Goal: Task Accomplishment & Management: Complete application form

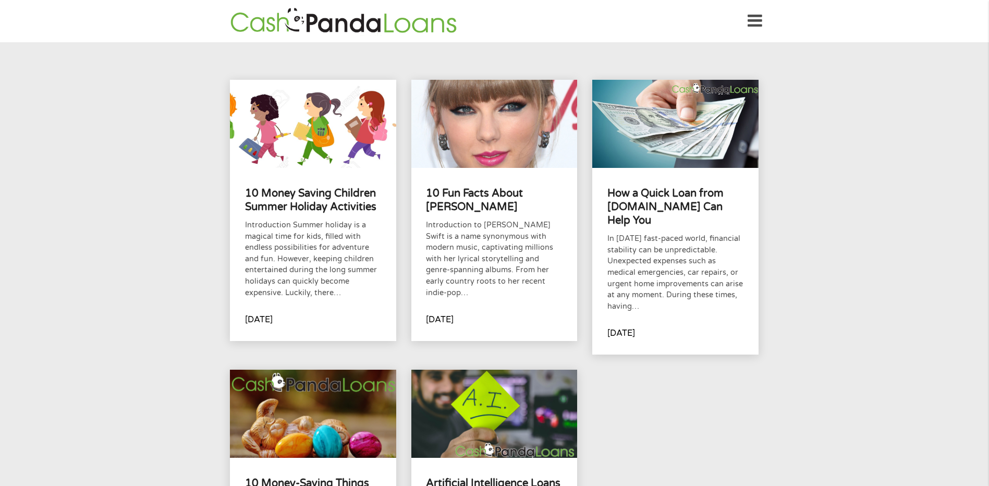
click at [756, 19] on icon at bounding box center [754, 21] width 15 height 26
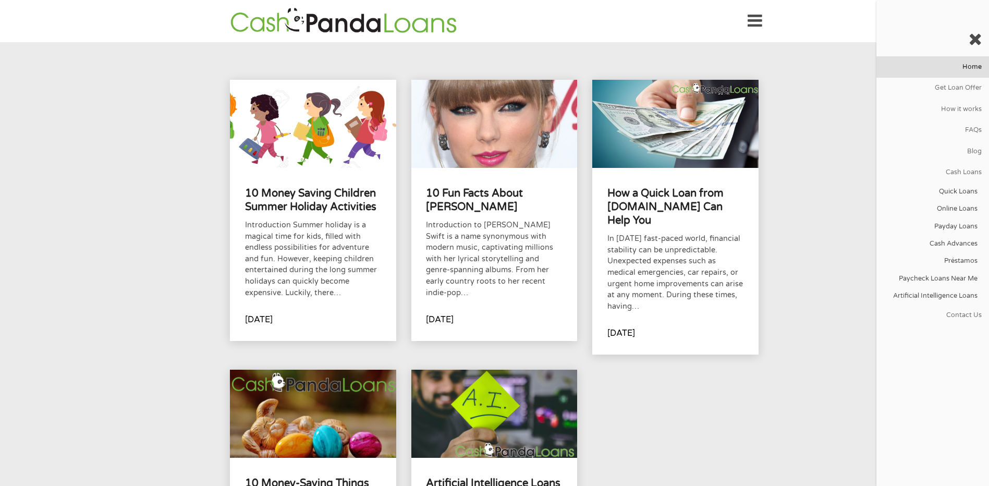
click at [969, 70] on link "Home" at bounding box center [932, 66] width 113 height 21
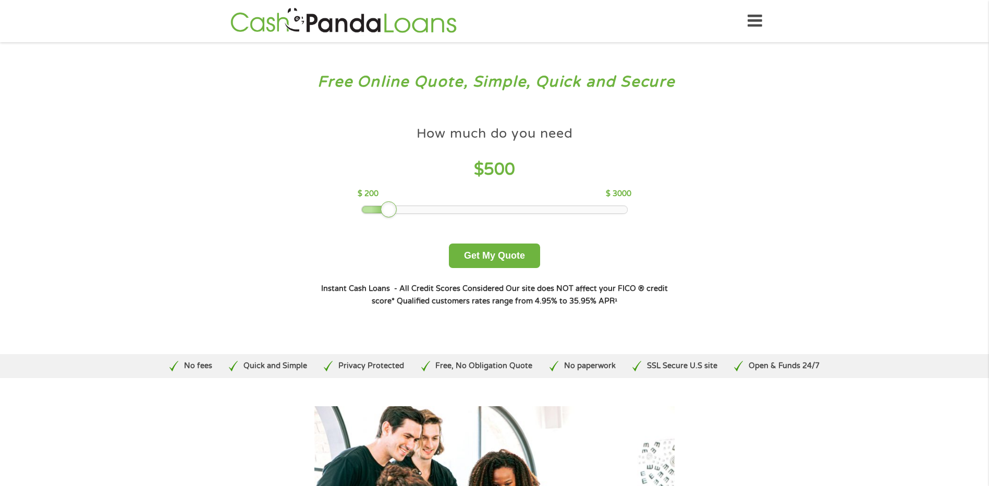
drag, startPoint x: 433, startPoint y: 208, endPoint x: 390, endPoint y: 212, distance: 42.9
click at [390, 212] on div at bounding box center [389, 209] width 17 height 17
click at [512, 251] on button "Get My Quote" at bounding box center [494, 255] width 91 height 24
click at [487, 256] on button "Get My Quote" at bounding box center [494, 255] width 91 height 24
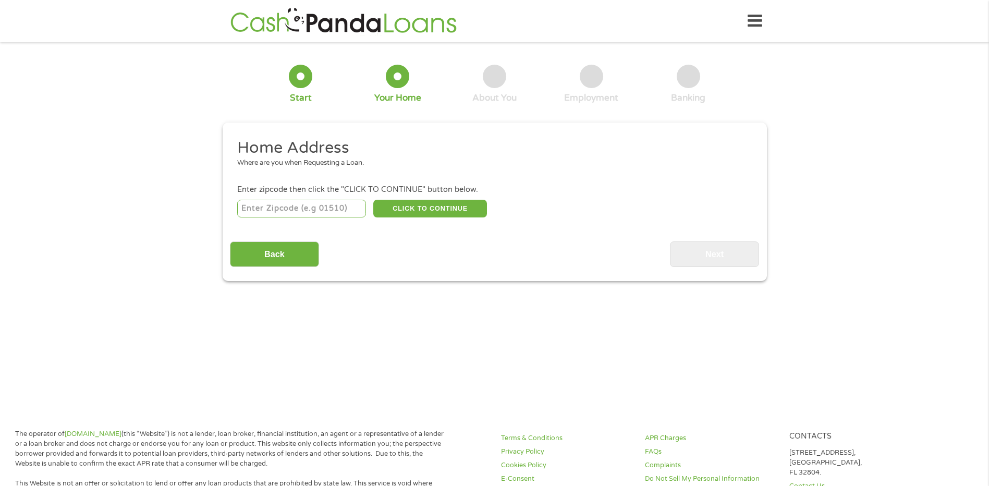
click at [309, 210] on input "number" at bounding box center [301, 209] width 129 height 18
type input "06082"
click at [433, 206] on button "CLICK TO CONTINUE" at bounding box center [430, 209] width 114 height 18
type input "06082"
type input "Enfield"
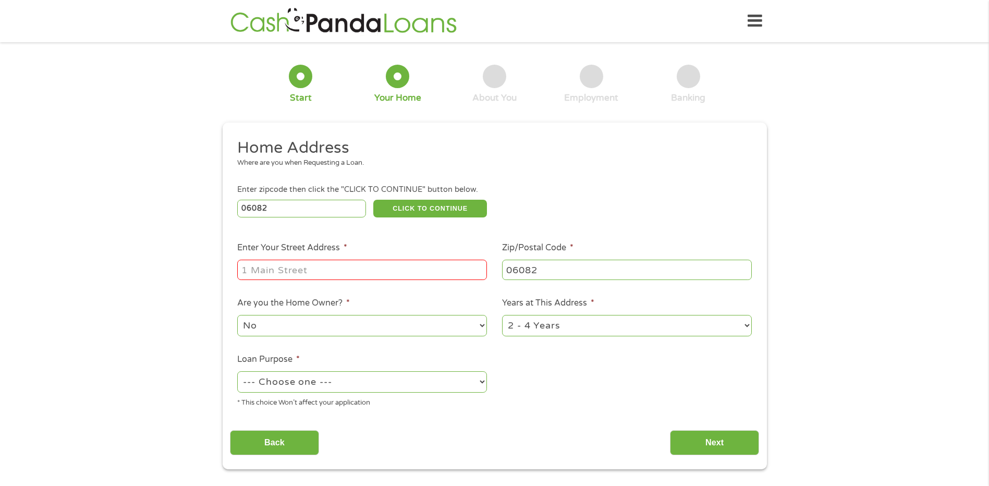
click at [387, 271] on input "Enter Your Street Address *" at bounding box center [362, 270] width 250 height 20
type input "[STREET_ADDRESS]"
click at [714, 326] on select "1 Year or less 1 - 2 Years 2 - 4 Years Over 4 Years" at bounding box center [627, 325] width 250 height 21
select select "60months"
click at [502, 315] on select "1 Year or less 1 - 2 Years 2 - 4 Years Over 4 Years" at bounding box center [627, 325] width 250 height 21
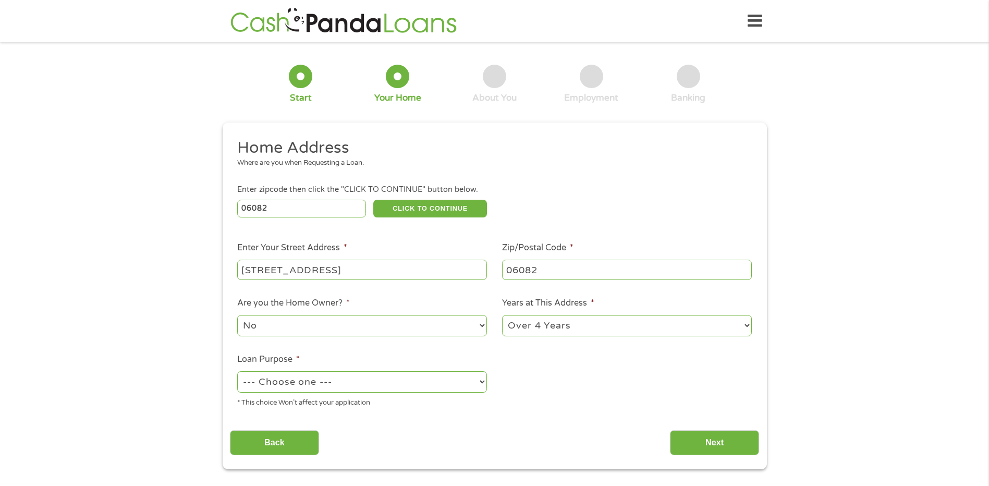
click at [426, 383] on select "--- Choose one --- Pay Bills Debt Consolidation Home Improvement Major Purchase…" at bounding box center [362, 381] width 250 height 21
select select "debtconsolidation"
click at [237, 371] on select "--- Choose one --- Pay Bills Debt Consolidation Home Improvement Major Purchase…" at bounding box center [362, 381] width 250 height 21
drag, startPoint x: 704, startPoint y: 441, endPoint x: 710, endPoint y: 437, distance: 8.0
click at [704, 440] on input "Next" at bounding box center [714, 443] width 89 height 26
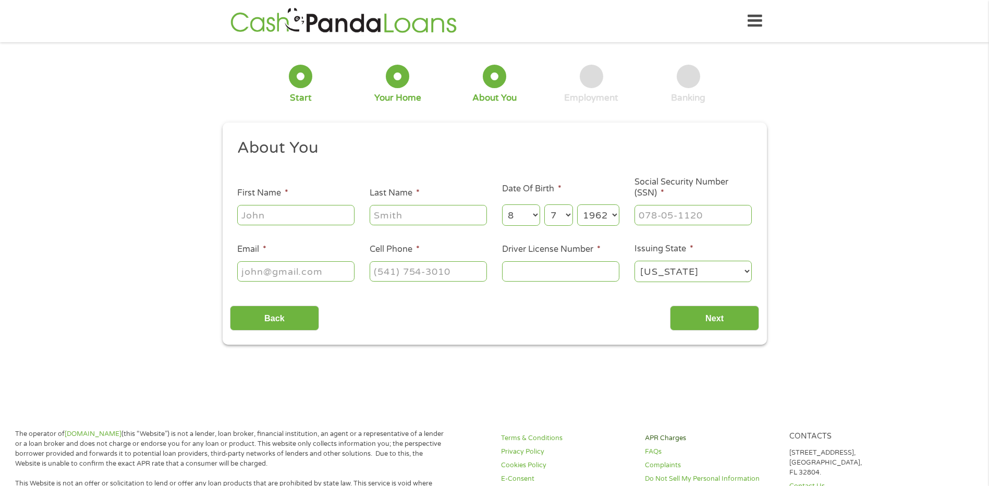
scroll to position [4, 4]
click at [323, 212] on input "First Name *" at bounding box center [295, 215] width 117 height 20
type input "[PERSON_NAME]"
type input "[EMAIL_ADDRESS][DOMAIN_NAME]"
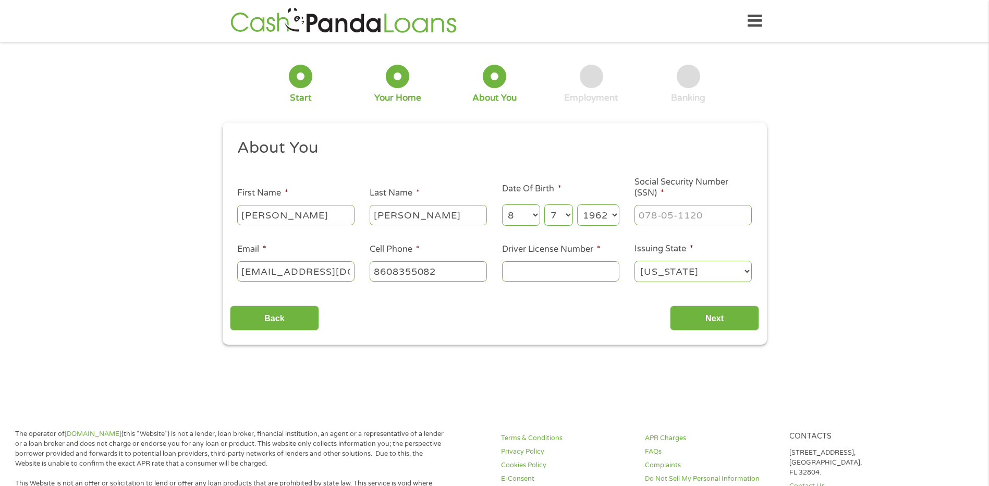
type input "[PHONE_NUMBER]"
click at [550, 274] on input "Driver License Number *" at bounding box center [560, 271] width 117 height 20
type input "205022761"
click at [679, 222] on input "___-__-____" at bounding box center [692, 215] width 117 height 20
type input "043-68-7983"
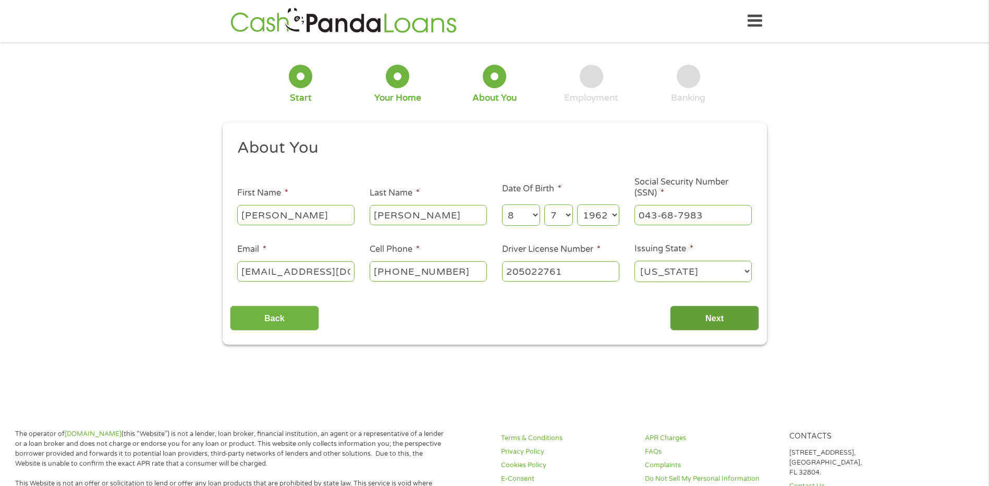
click at [716, 314] on input "Next" at bounding box center [714, 318] width 89 height 26
click at [707, 320] on input "Next" at bounding box center [714, 318] width 89 height 26
click at [716, 314] on input "Next" at bounding box center [714, 318] width 89 height 26
click at [715, 314] on input "Next" at bounding box center [714, 318] width 89 height 26
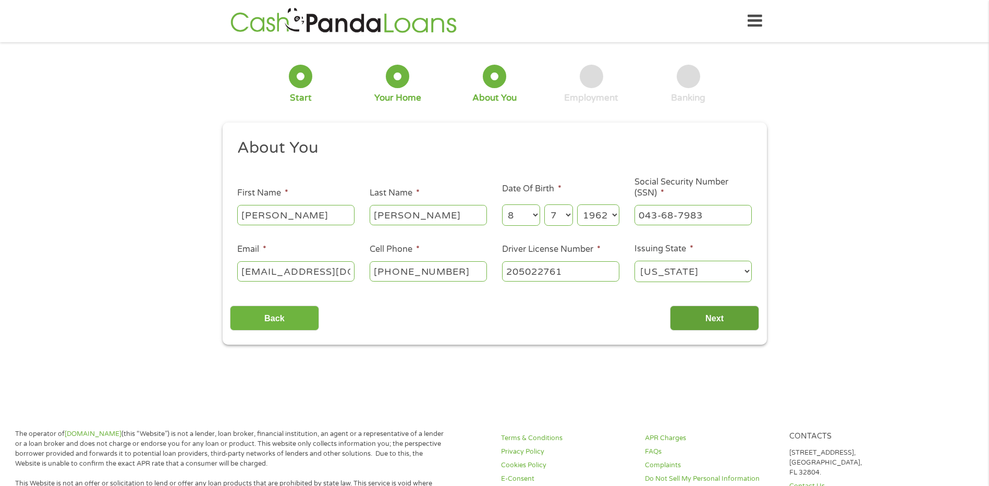
click at [732, 316] on input "Next" at bounding box center [714, 318] width 89 height 26
click at [710, 316] on input "Next" at bounding box center [714, 318] width 89 height 26
click at [284, 321] on input "Back" at bounding box center [274, 318] width 89 height 26
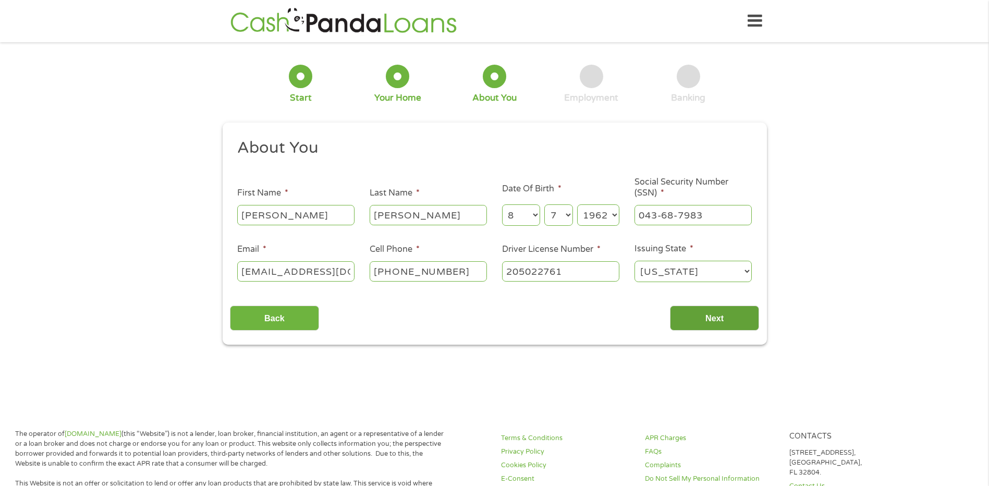
click at [728, 311] on input "Next" at bounding box center [714, 318] width 89 height 26
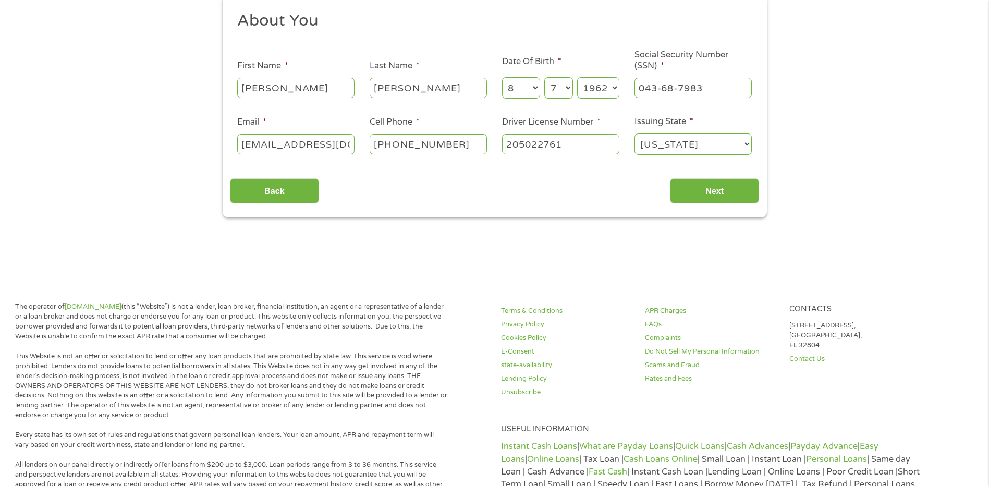
scroll to position [156, 0]
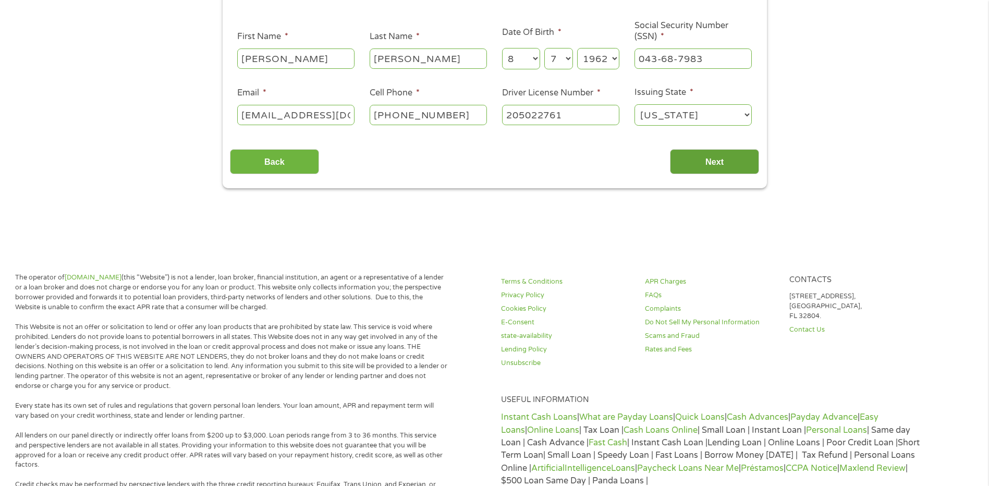
click at [706, 164] on input "Next" at bounding box center [714, 162] width 89 height 26
click at [725, 161] on input "Next" at bounding box center [714, 162] width 89 height 26
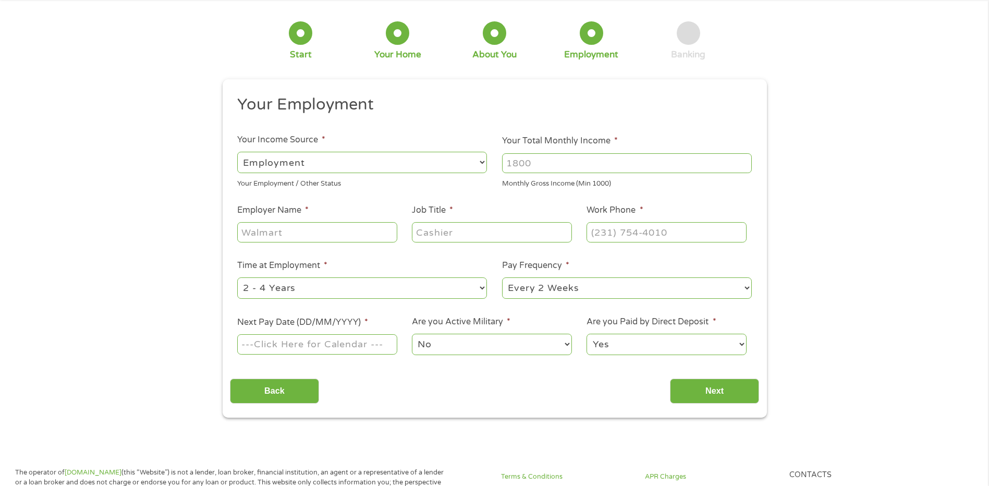
scroll to position [0, 0]
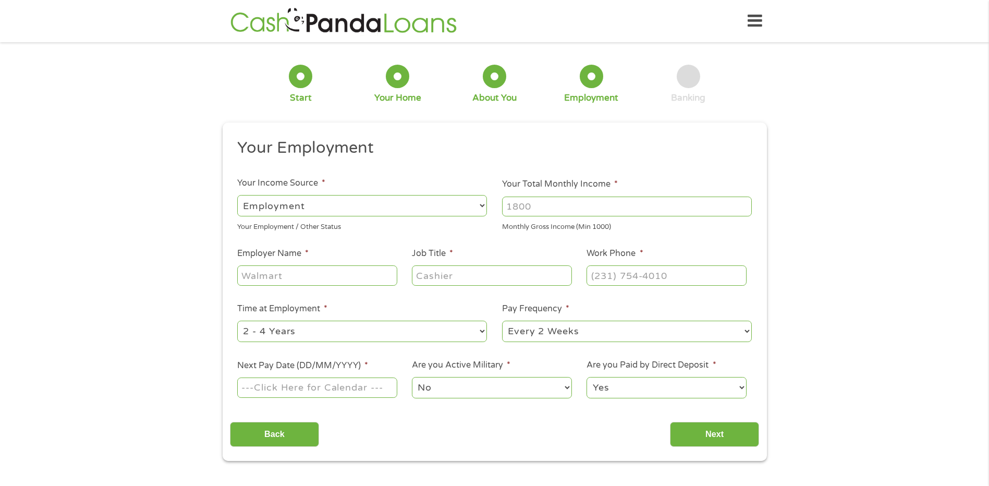
click at [390, 205] on select "--- Choose one --- Employment [DEMOGRAPHIC_DATA] Benefits" at bounding box center [362, 205] width 250 height 21
select select "benefits"
click at [237, 195] on select "--- Choose one --- Employment [DEMOGRAPHIC_DATA] Benefits" at bounding box center [362, 205] width 250 height 21
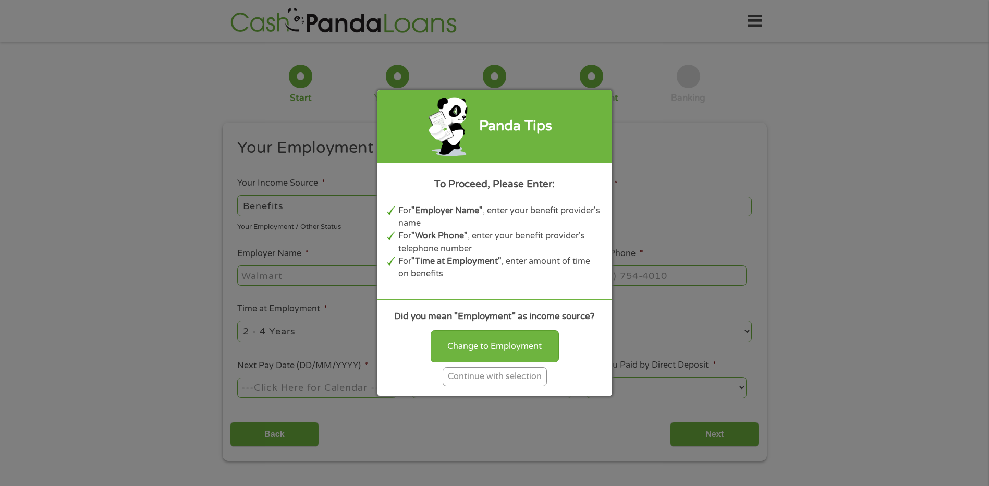
type input "Other"
type input "[PHONE_NUMBER]"
click at [503, 338] on div "Change to Employment" at bounding box center [495, 346] width 128 height 32
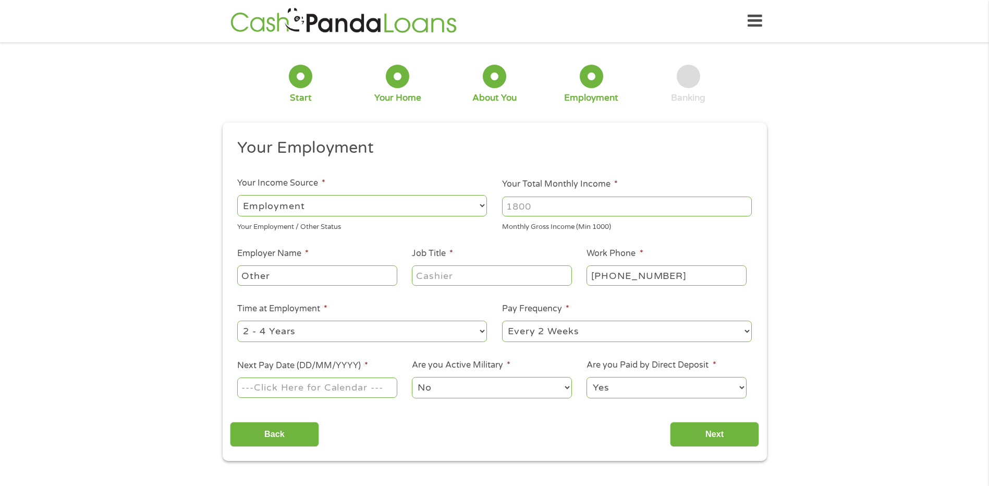
click at [452, 205] on select "--- Choose one --- Employment [DEMOGRAPHIC_DATA] Benefits" at bounding box center [362, 205] width 250 height 21
click at [237, 195] on select "--- Choose one --- Employment [DEMOGRAPHIC_DATA] Benefits" at bounding box center [362, 205] width 250 height 21
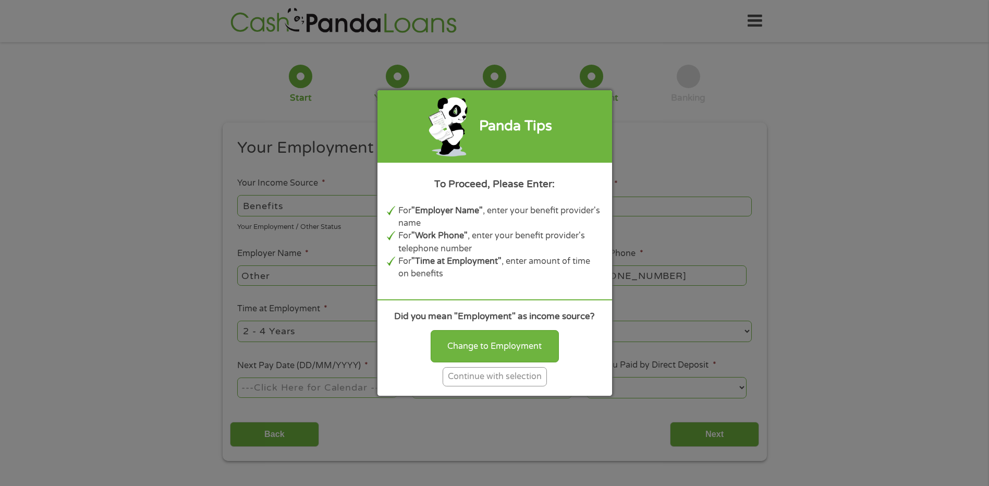
click at [302, 201] on div "Panda Tips To Proceed, Please Enter: For "Employer Name" , enter your benefit p…" at bounding box center [494, 243] width 989 height 486
click at [302, 203] on div "Panda Tips To Proceed, Please Enter: For "Employer Name" , enter your benefit p…" at bounding box center [494, 243] width 989 height 486
click at [858, 157] on div "Panda Tips To Proceed, Please Enter: For "Employer Name" , enter your benefit p…" at bounding box center [494, 243] width 989 height 486
click at [524, 343] on div "Change to Employment" at bounding box center [495, 346] width 128 height 32
select select "fullTime"
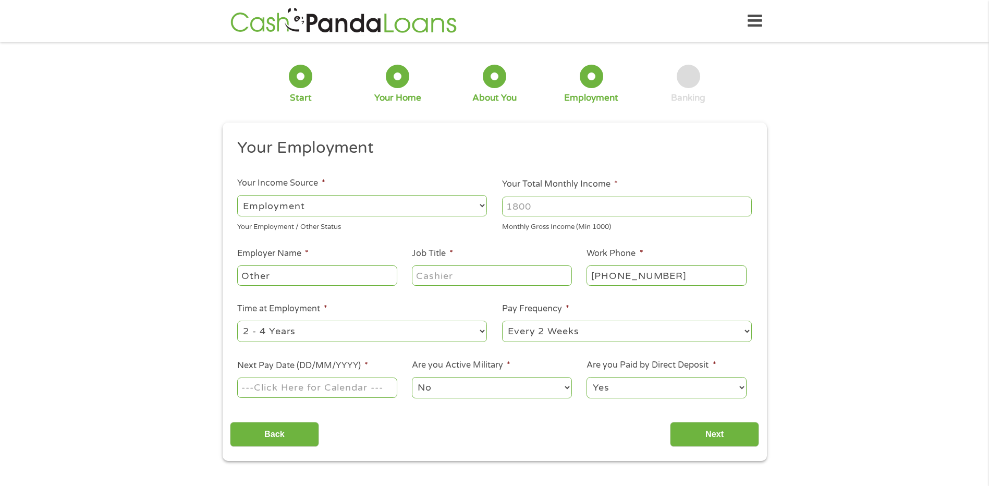
click at [475, 203] on select "--- Choose one --- Employment [DEMOGRAPHIC_DATA] Benefits" at bounding box center [362, 205] width 250 height 21
click at [237, 195] on select "--- Choose one --- Employment [DEMOGRAPHIC_DATA] Benefits" at bounding box center [362, 205] width 250 height 21
click at [566, 202] on input "Your Total Monthly Income *" at bounding box center [627, 207] width 250 height 20
type input "7800"
click at [361, 279] on input "Other" at bounding box center [317, 275] width 160 height 20
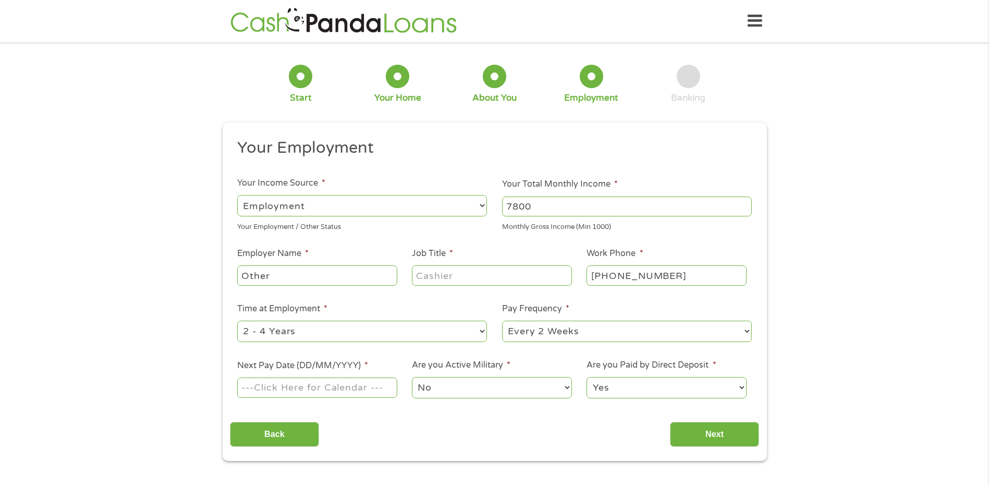
click at [463, 275] on input "Job Title *" at bounding box center [492, 275] width 160 height 20
click at [465, 276] on input "Job Title *" at bounding box center [492, 275] width 160 height 20
type input "retired"
click at [397, 332] on select "--- Choose one --- 1 Year or less 1 - 2 Years 2 - 4 Years Over 4 Years" at bounding box center [362, 331] width 250 height 21
select select "60months"
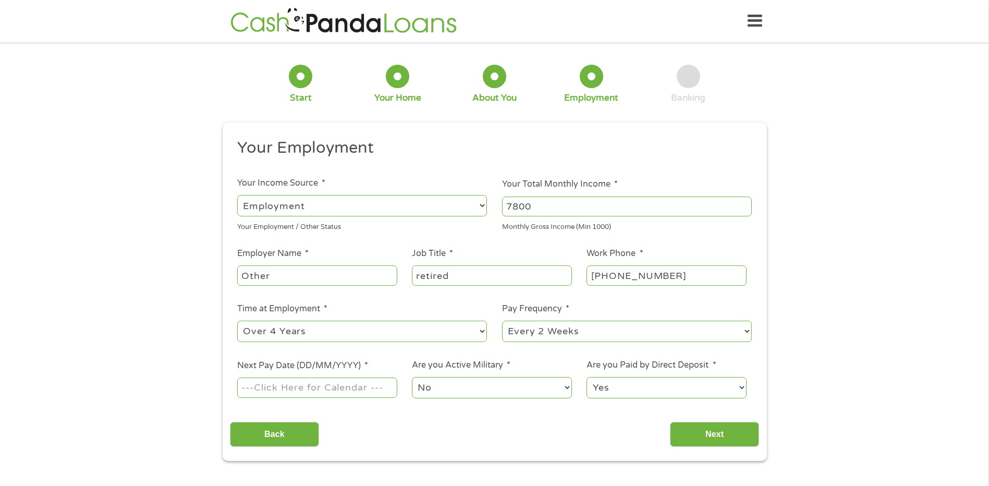
click at [237, 321] on select "--- Choose one --- 1 Year or less 1 - 2 Years 2 - 4 Years Over 4 Years" at bounding box center [362, 331] width 250 height 21
click at [363, 389] on input "Next Pay Date (DD/MM/YYYY) *" at bounding box center [317, 387] width 160 height 20
type input "[DATE]"
click at [720, 434] on input "Next" at bounding box center [714, 435] width 89 height 26
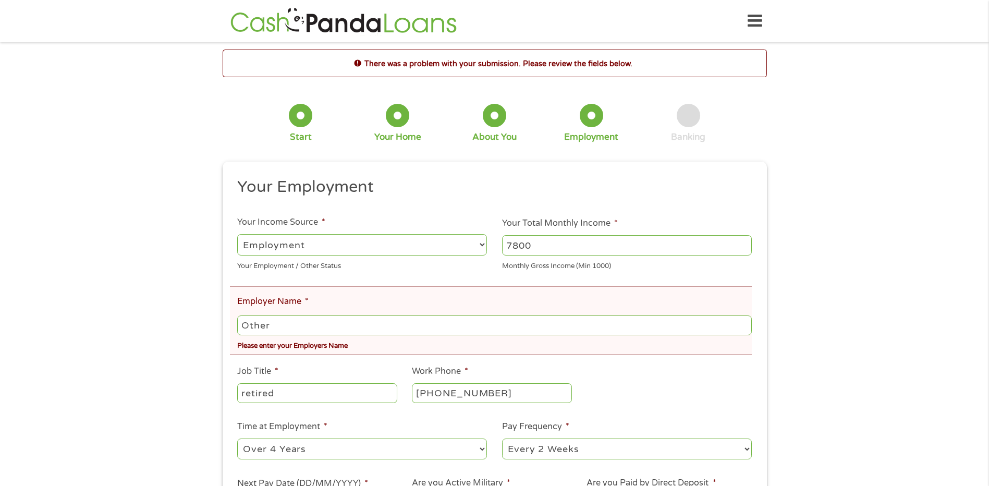
click at [487, 325] on input "Other" at bounding box center [494, 325] width 514 height 20
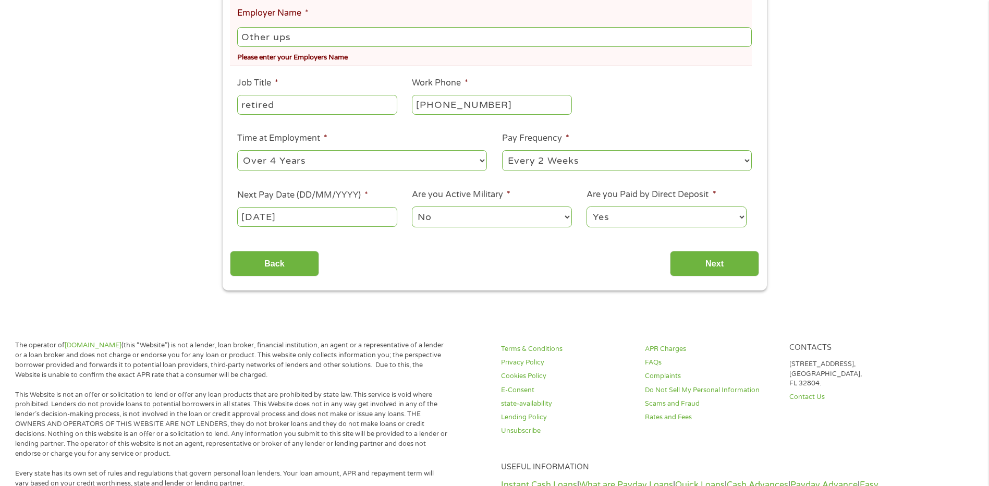
scroll to position [313, 0]
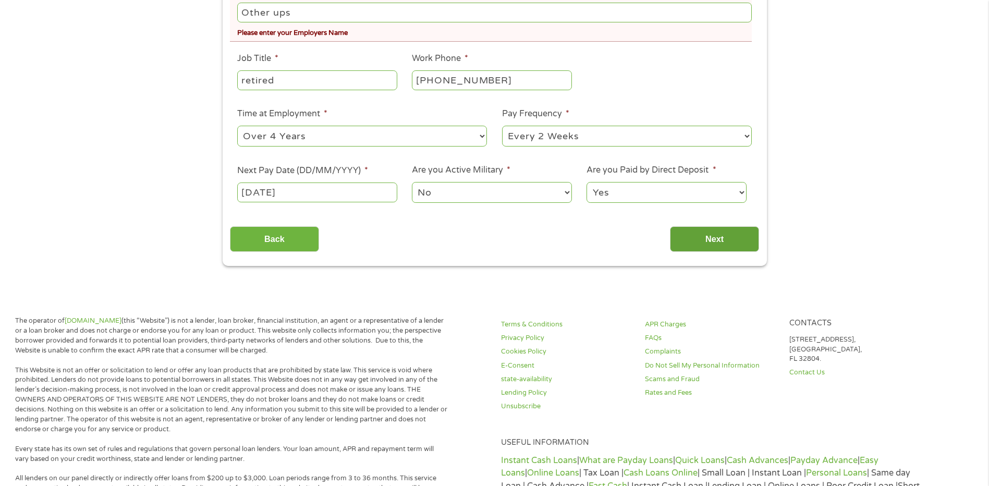
type input "Other ups"
click at [709, 238] on input "Next" at bounding box center [714, 239] width 89 height 26
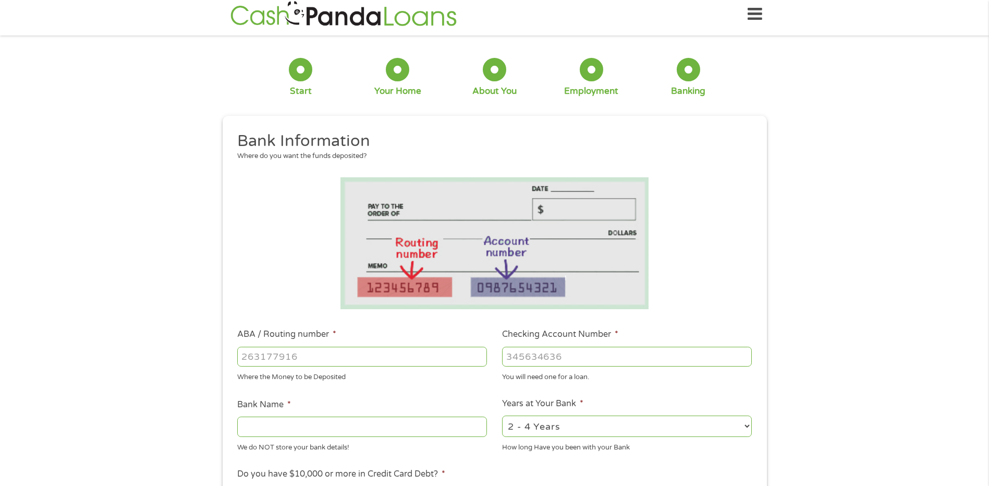
scroll to position [0, 0]
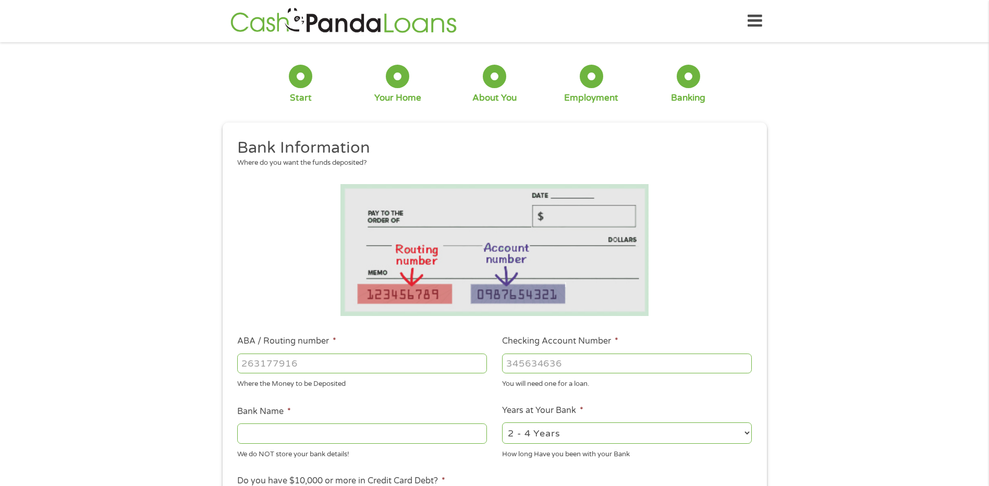
click at [598, 365] on input "Checking Account Number *" at bounding box center [627, 363] width 250 height 20
click at [578, 361] on input "Checking Account Number *" at bounding box center [627, 363] width 250 height 20
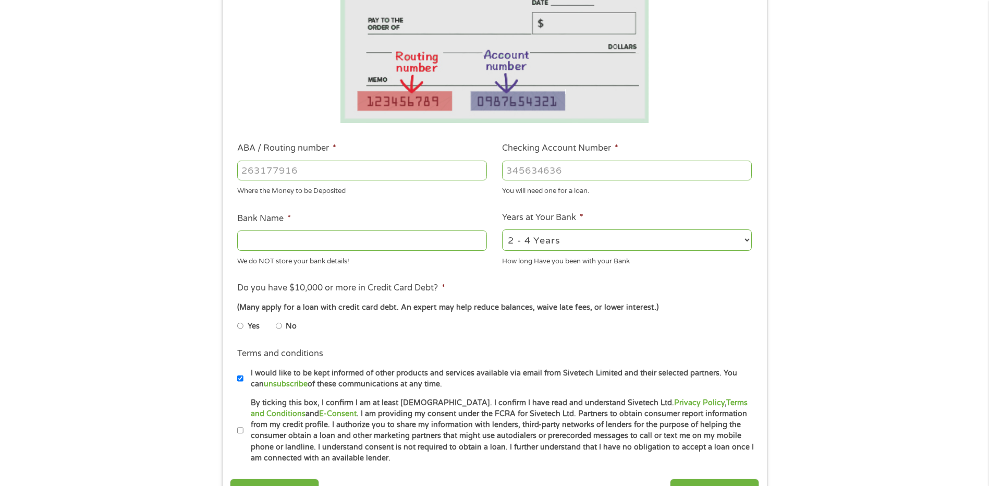
scroll to position [261, 0]
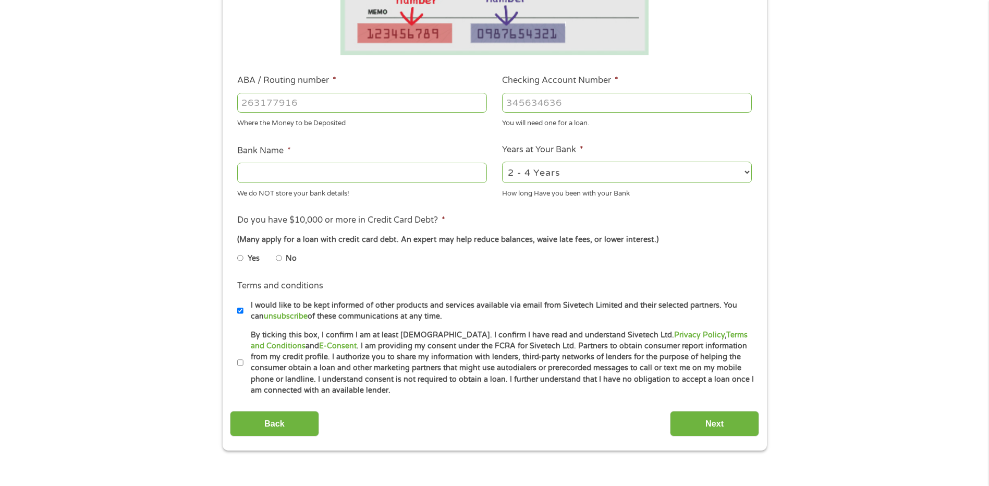
click at [240, 309] on input "I would like to be kept informed of other products and services available via e…" at bounding box center [240, 310] width 6 height 17
checkbox input "false"
click at [564, 165] on select "2 - 4 Years 6 - 12 Months 1 - 2 Years Over 4 Years" at bounding box center [627, 172] width 250 height 21
select select "60months"
click at [502, 162] on select "2 - 4 Years 6 - 12 Months 1 - 2 Years Over 4 Years" at bounding box center [627, 172] width 250 height 21
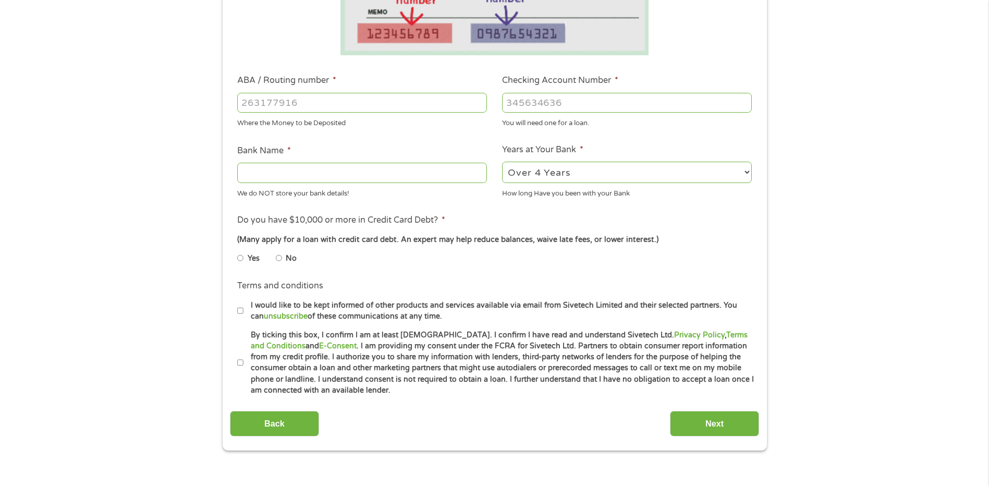
click at [383, 171] on input "Bank Name *" at bounding box center [362, 173] width 250 height 20
click at [384, 175] on input "Bank Name *" at bounding box center [362, 173] width 250 height 20
click at [240, 256] on input "Yes" at bounding box center [240, 258] width 6 height 17
radio input "true"
click at [298, 101] on input "ABA / Routing number *" at bounding box center [362, 103] width 250 height 20
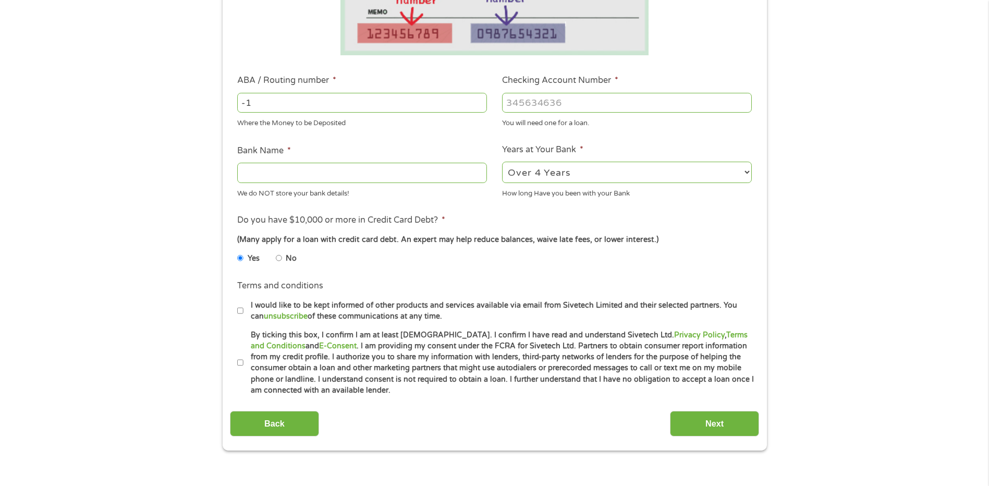
click at [478, 107] on input "-1" at bounding box center [362, 103] width 250 height 20
type input "0"
click at [479, 100] on input "0" at bounding box center [362, 103] width 250 height 20
click at [367, 101] on input "0" at bounding box center [362, 103] width 250 height 20
click at [363, 106] on input "ABA / Routing number *" at bounding box center [362, 103] width 250 height 20
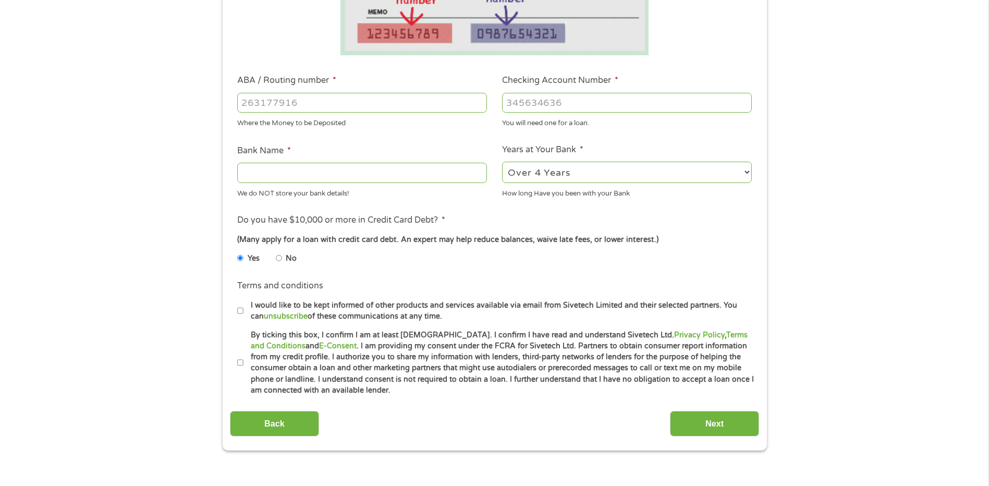
click at [360, 99] on input "ABA / Routing number *" at bounding box center [362, 103] width 250 height 20
click at [479, 104] on input "-1" at bounding box center [362, 103] width 250 height 20
click at [480, 97] on input "0" at bounding box center [362, 103] width 250 height 20
click at [480, 100] on input "1" at bounding box center [362, 103] width 250 height 20
click at [479, 106] on input "0" at bounding box center [362, 103] width 250 height 20
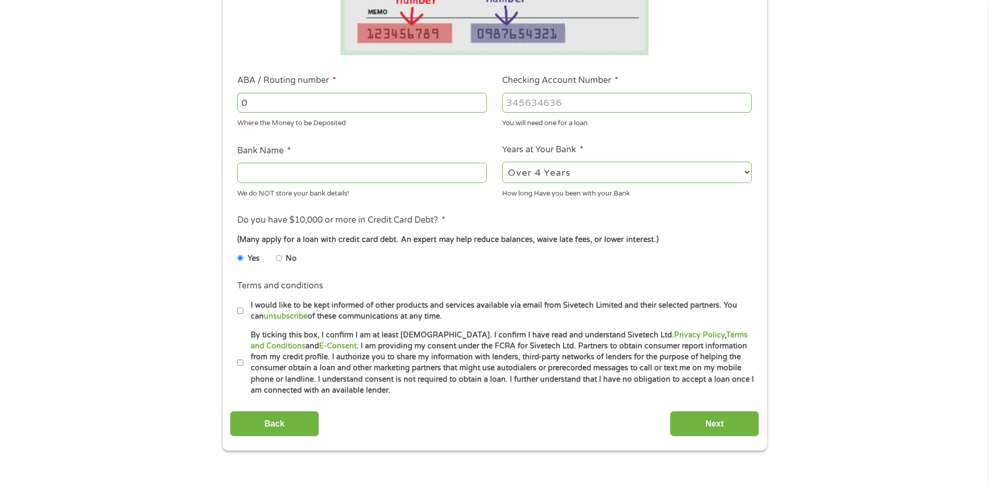
click at [318, 79] on label "ABA / Routing number *" at bounding box center [286, 80] width 99 height 11
click at [318, 93] on input "0" at bounding box center [362, 103] width 250 height 20
type input "011900254"
type input "BANK OF AMERICA NA"
type input "011900254"
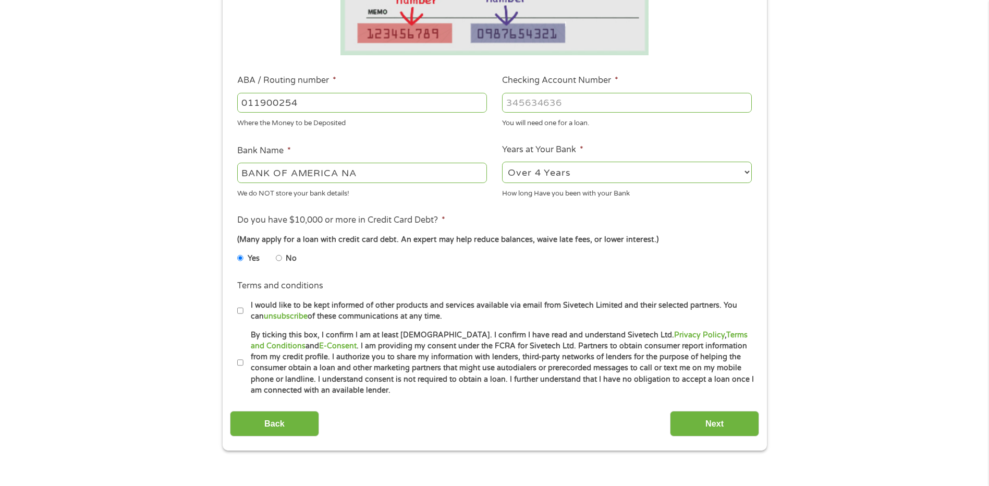
click at [579, 104] on input "Checking Account Number *" at bounding box center [627, 103] width 250 height 20
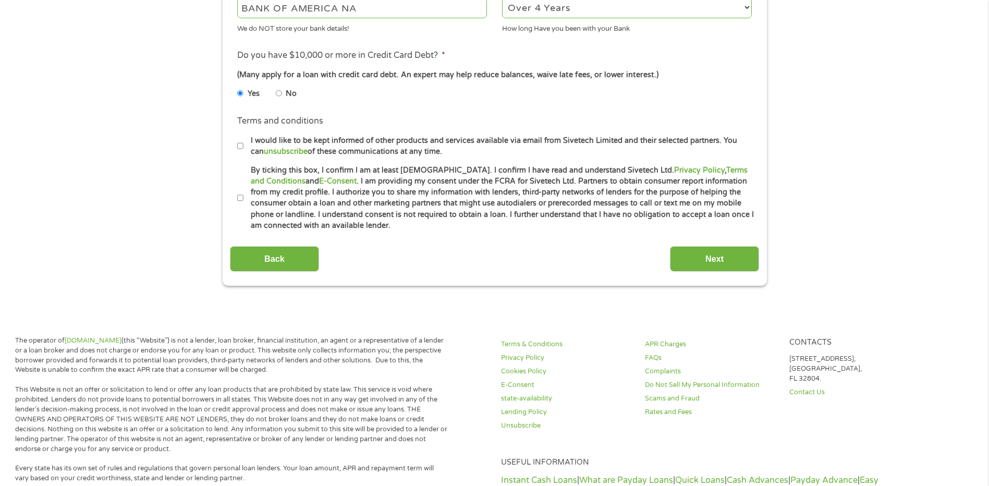
scroll to position [469, 0]
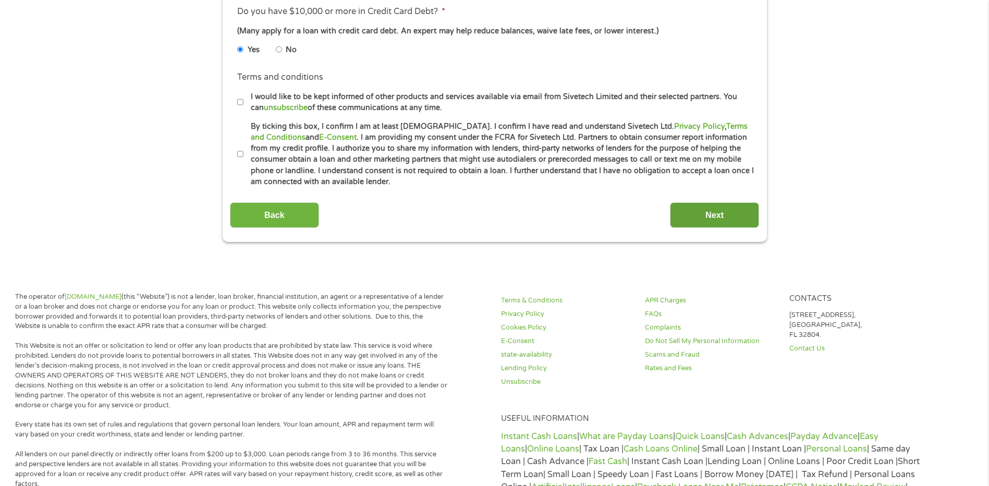
type input "38501770971"
drag, startPoint x: 709, startPoint y: 212, endPoint x: 726, endPoint y: 190, distance: 27.4
click at [712, 207] on input "Next" at bounding box center [714, 215] width 89 height 26
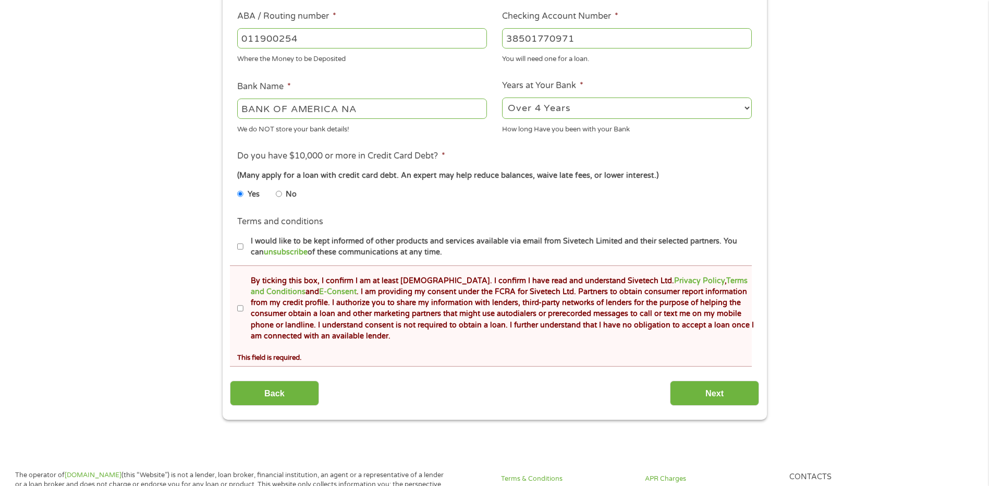
scroll to position [365, 0]
click at [238, 305] on input "By ticking this box, I confirm I am at least [DEMOGRAPHIC_DATA]. I confirm I ha…" at bounding box center [240, 307] width 6 height 17
checkbox input "true"
drag, startPoint x: 719, startPoint y: 389, endPoint x: 729, endPoint y: 381, distance: 12.9
click at [726, 385] on input "Next" at bounding box center [714, 392] width 89 height 26
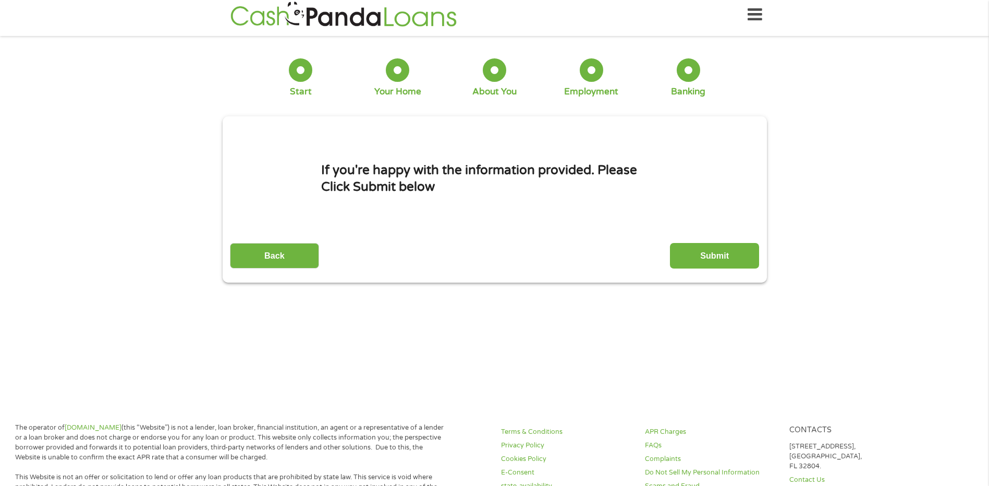
scroll to position [0, 0]
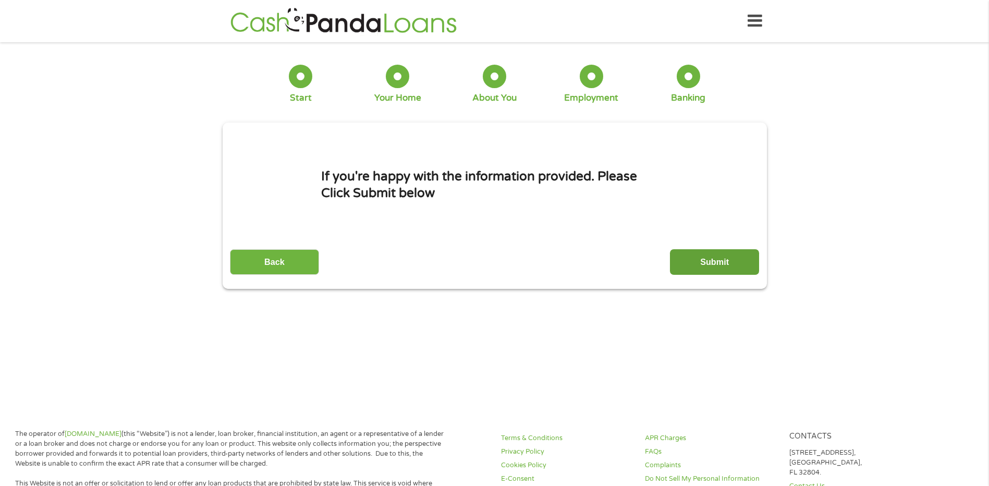
click at [725, 260] on input "Submit" at bounding box center [714, 262] width 89 height 26
